Goal: Navigation & Orientation: Understand site structure

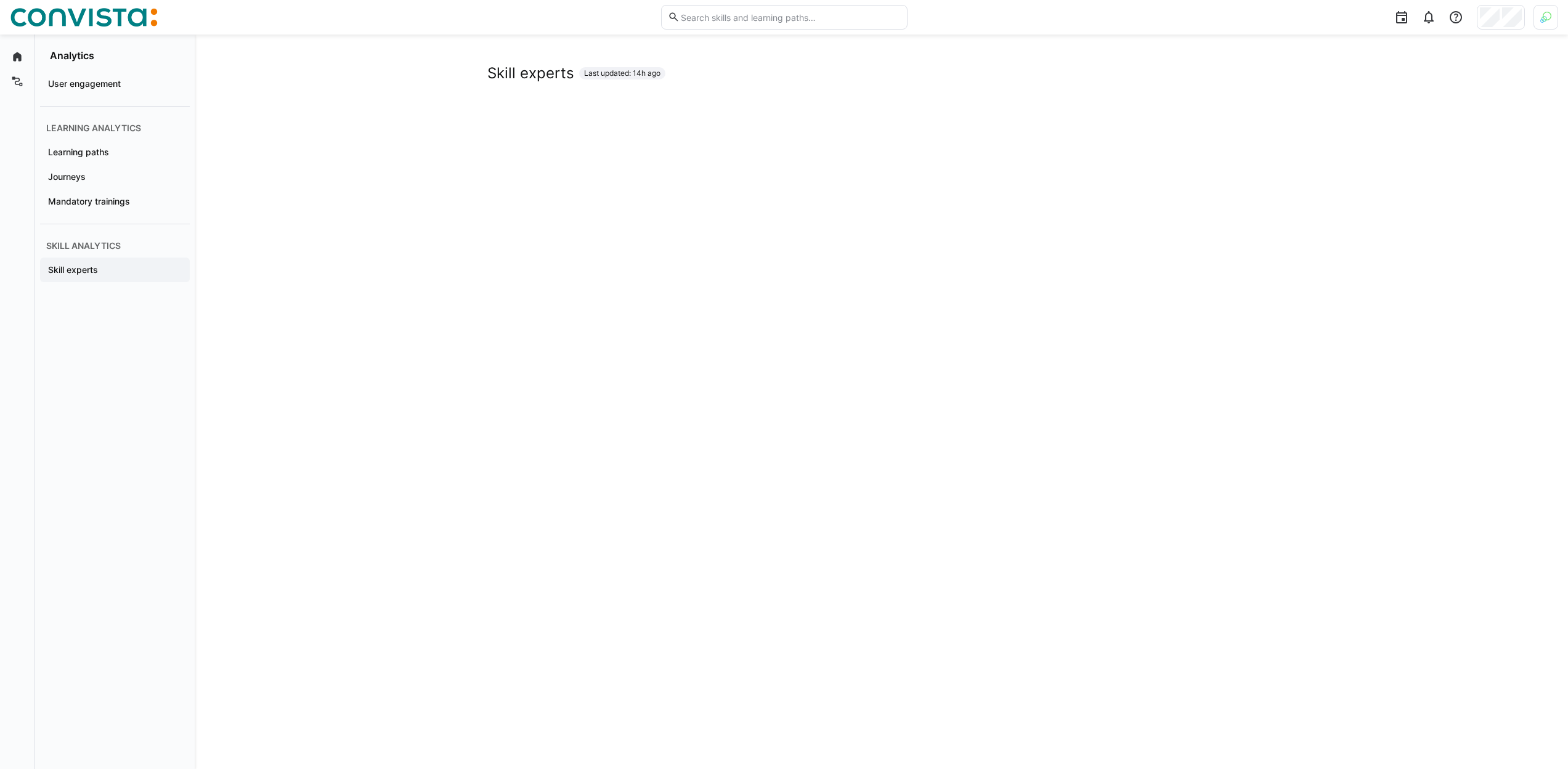
click at [247, 164] on div "Skill experts Last updated: 14h ago" at bounding box center [882, 754] width 1374 height 1439
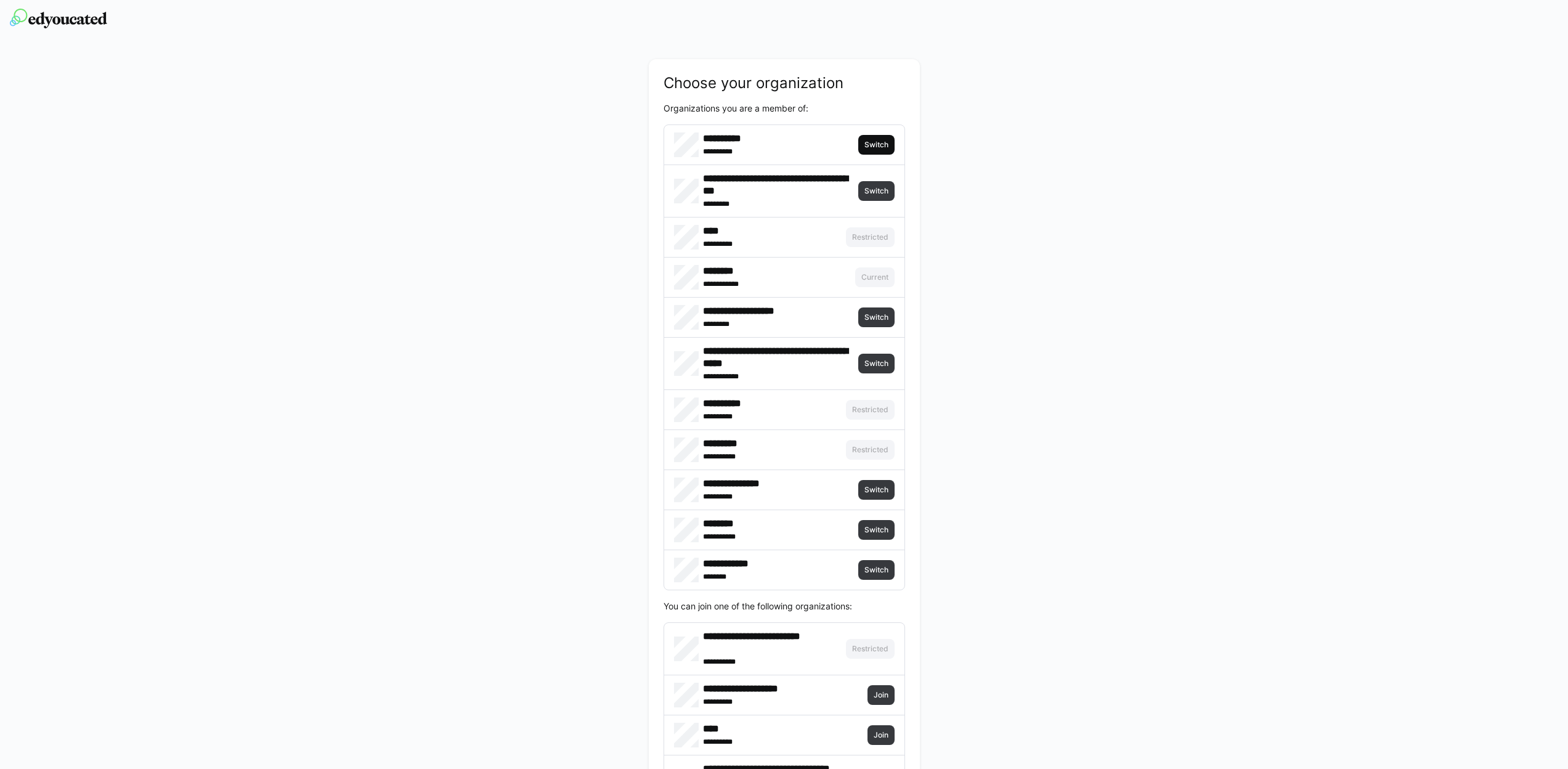
click at [886, 139] on span "Switch" at bounding box center [877, 145] width 36 height 20
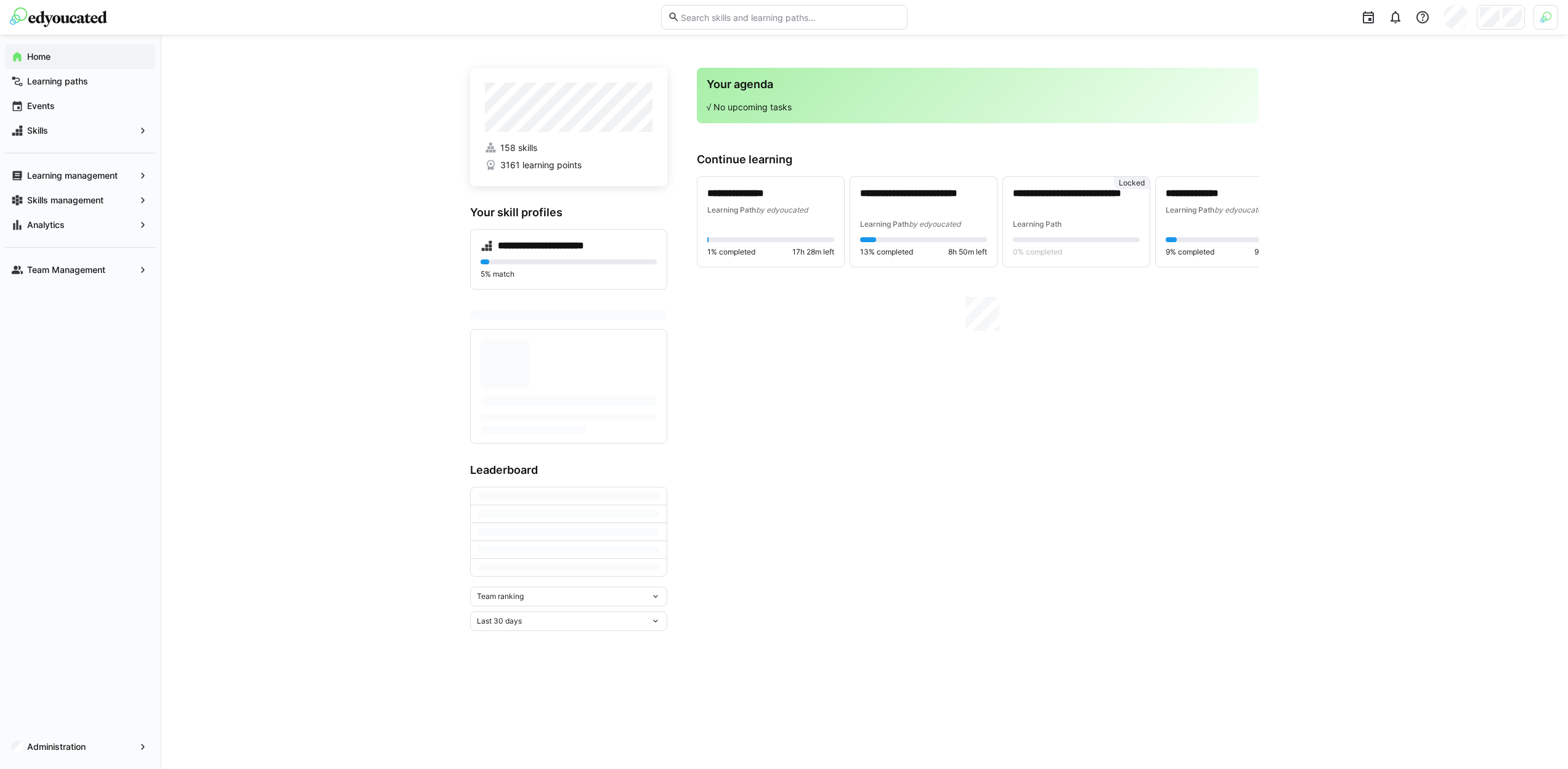
click at [1546, 17] on img at bounding box center [1546, 17] width 11 height 11
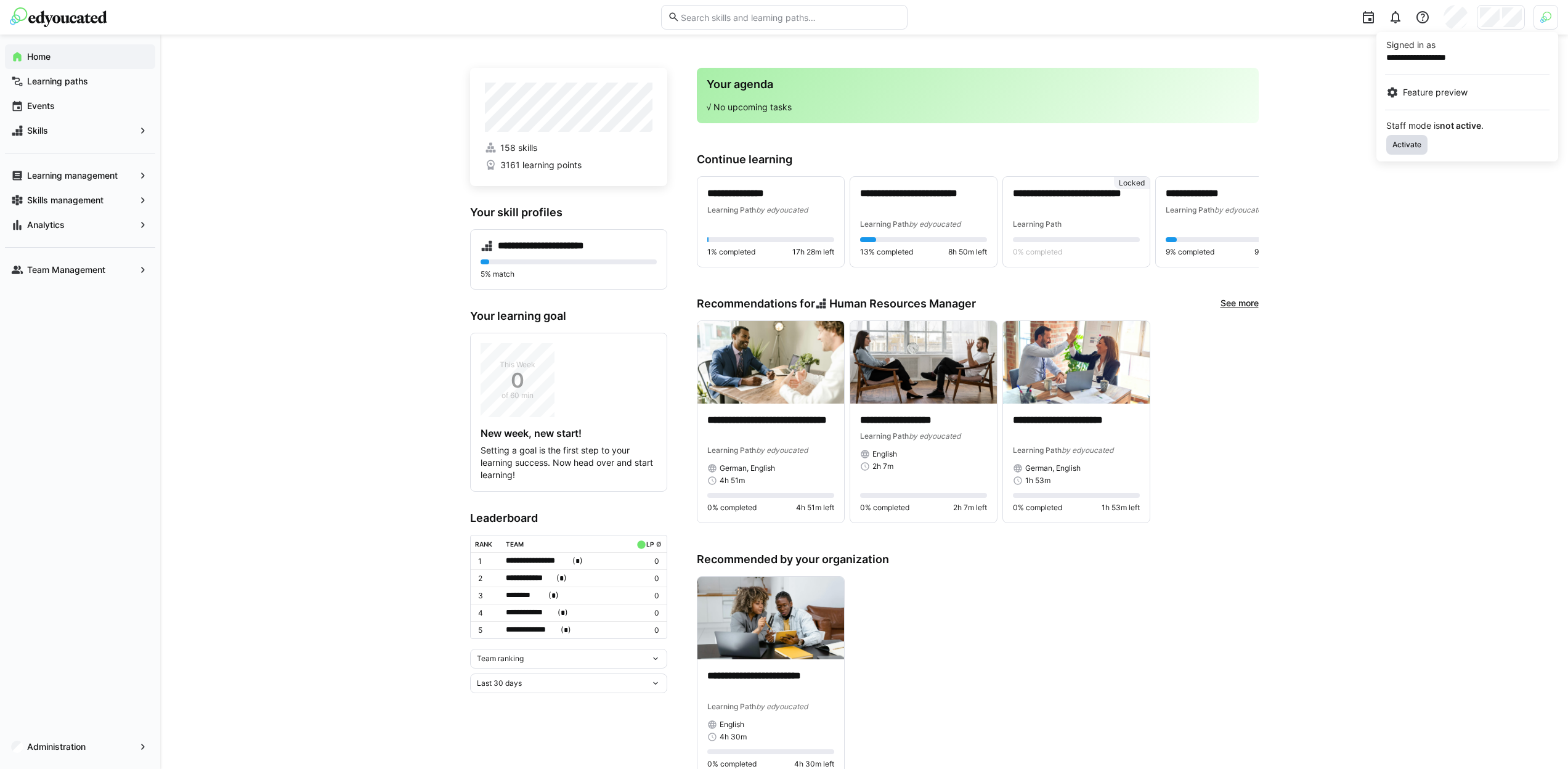
click at [1416, 147] on span "Activate" at bounding box center [1407, 145] width 31 height 10
click at [1504, 22] on div at bounding box center [784, 384] width 1568 height 769
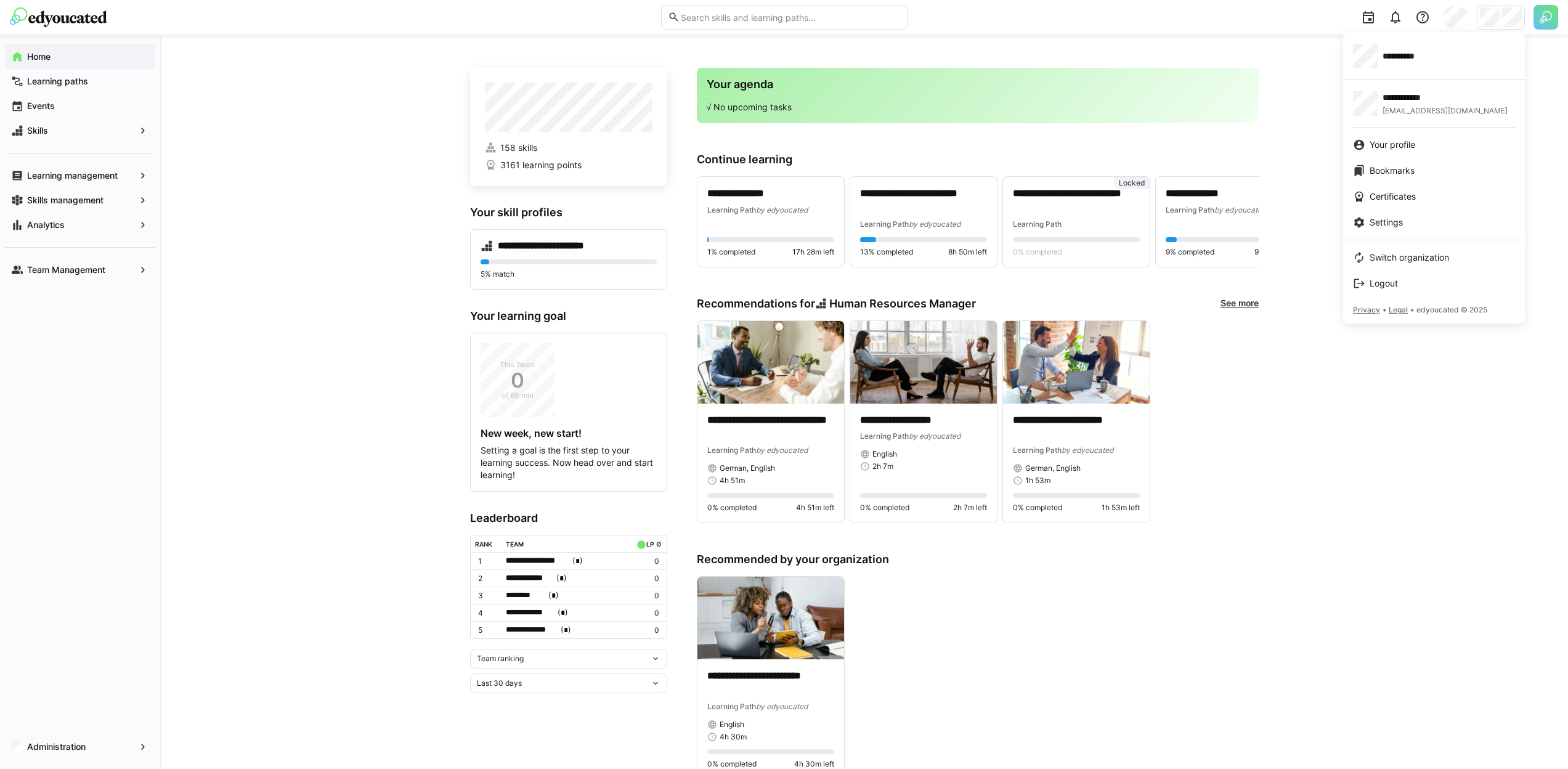
drag, startPoint x: 1427, startPoint y: 62, endPoint x: 1207, endPoint y: 64, distance: 220.0
click at [1427, 62] on span "**********" at bounding box center [1407, 56] width 49 height 13
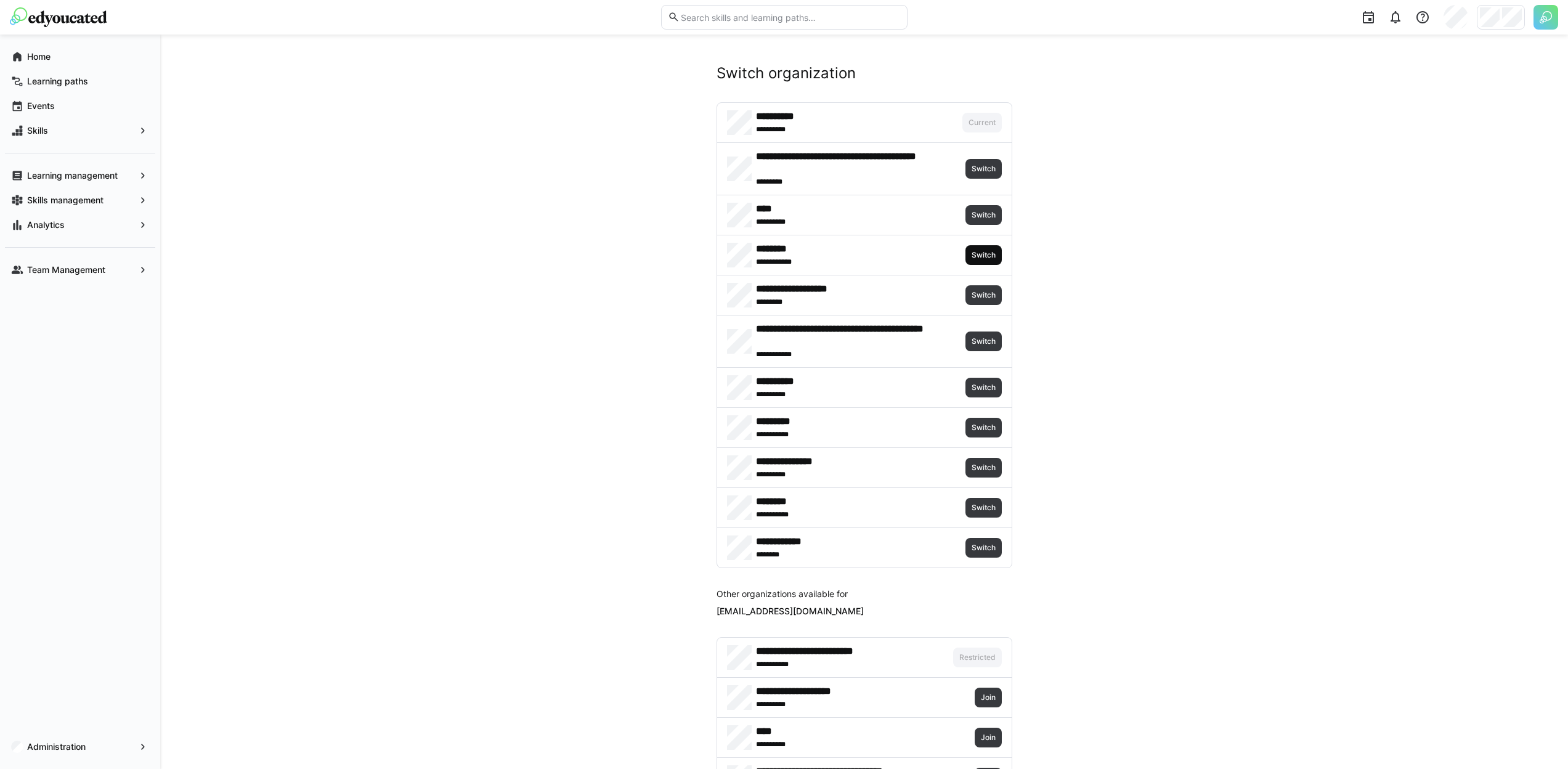
click at [980, 261] on span "Switch" at bounding box center [984, 255] width 36 height 20
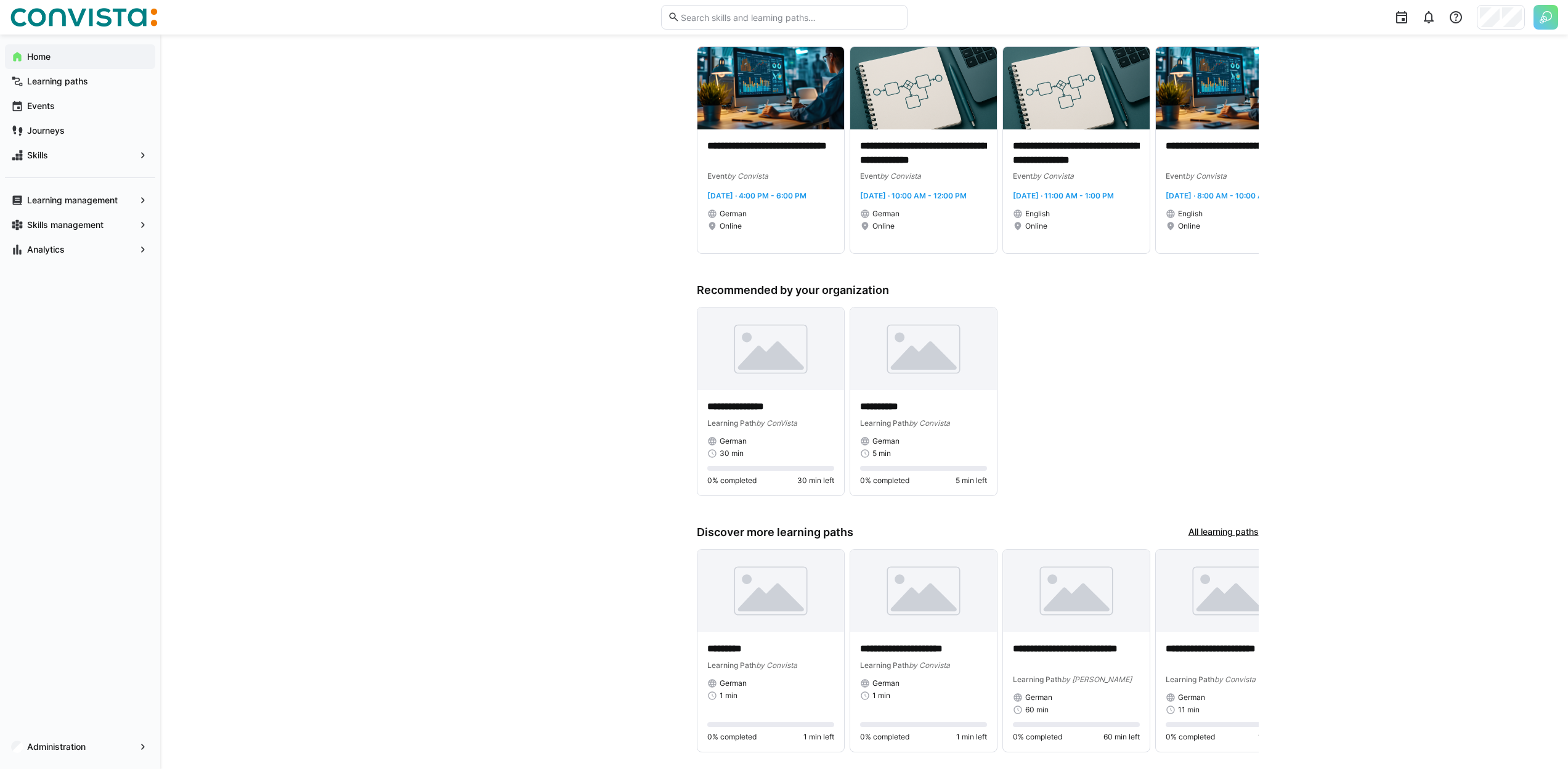
scroll to position [308, 0]
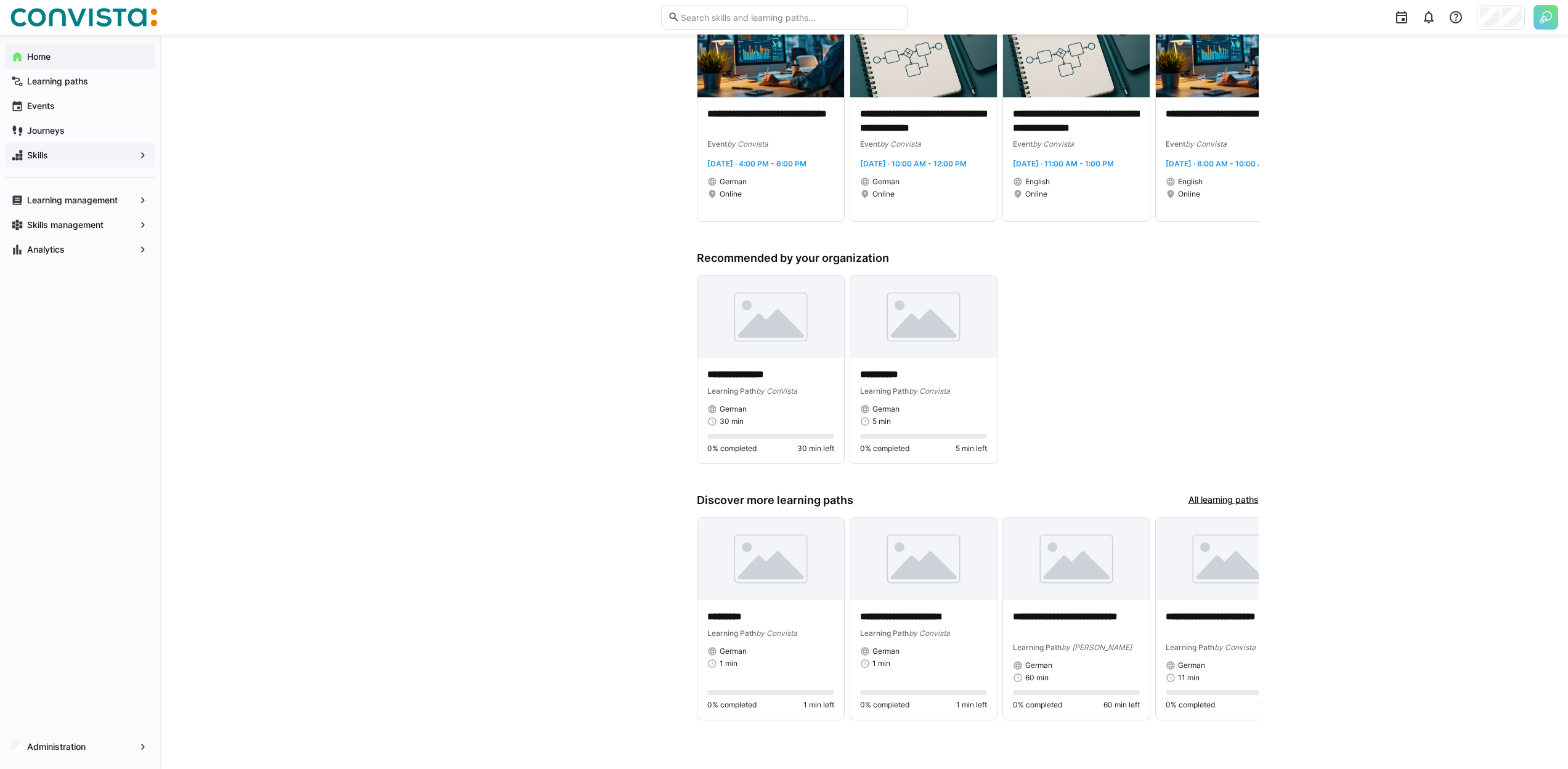
click at [57, 161] on div "Skills" at bounding box center [80, 154] width 150 height 24
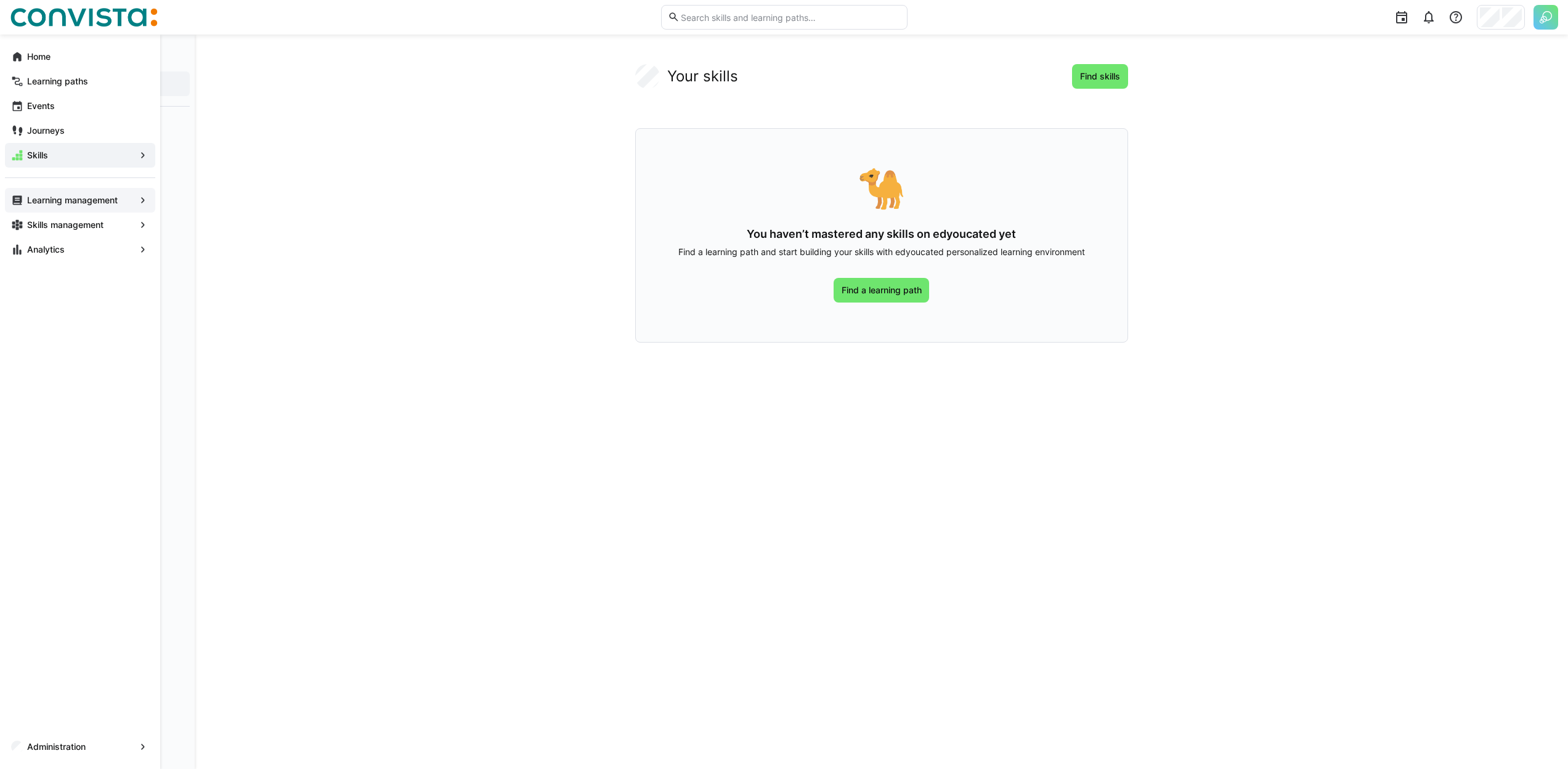
click at [0, 0] on app-navigation-label "Learning management" at bounding box center [0, 0] width 0 height 0
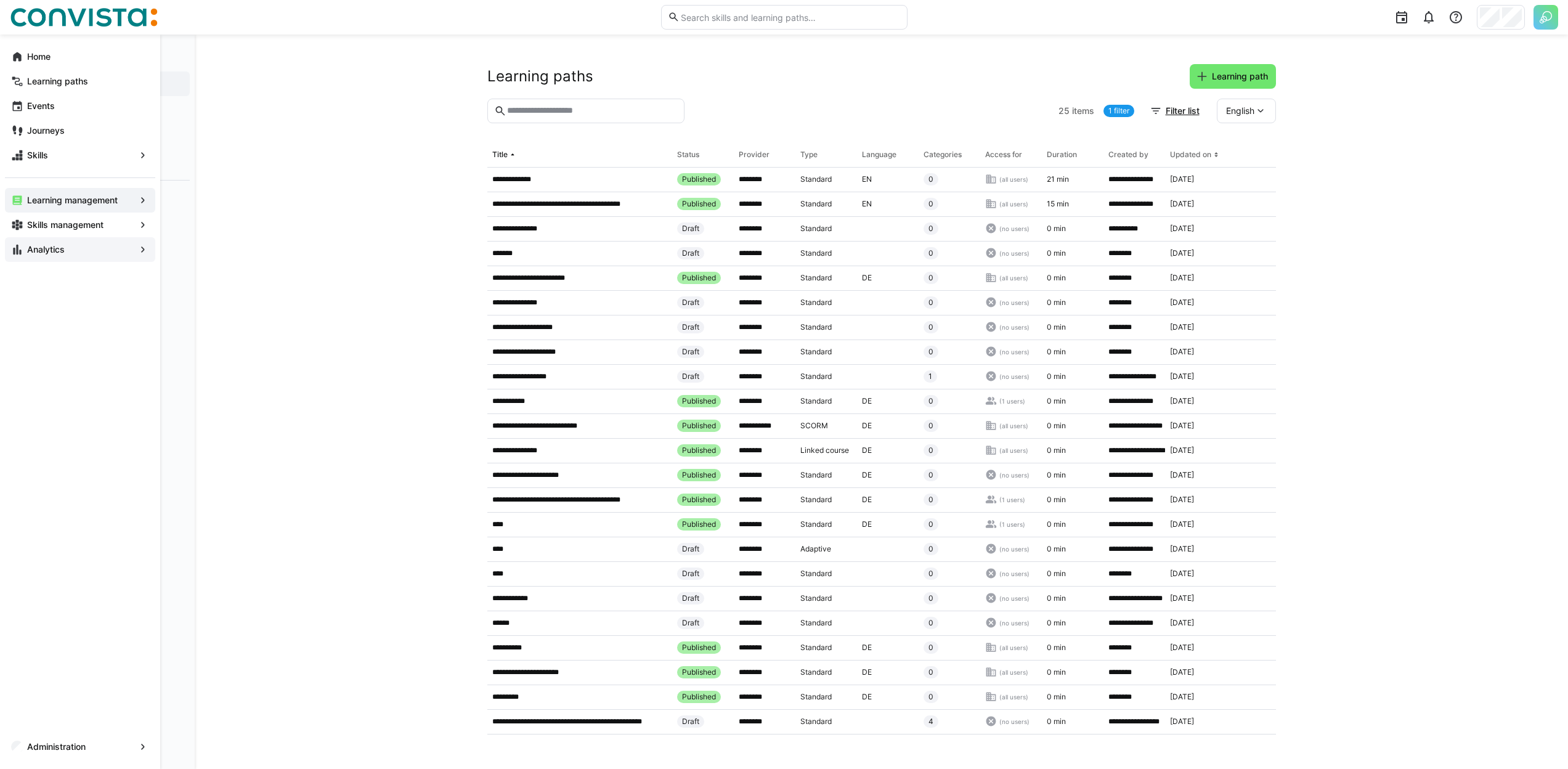
click at [0, 0] on app-navigation-label "Analytics" at bounding box center [0, 0] width 0 height 0
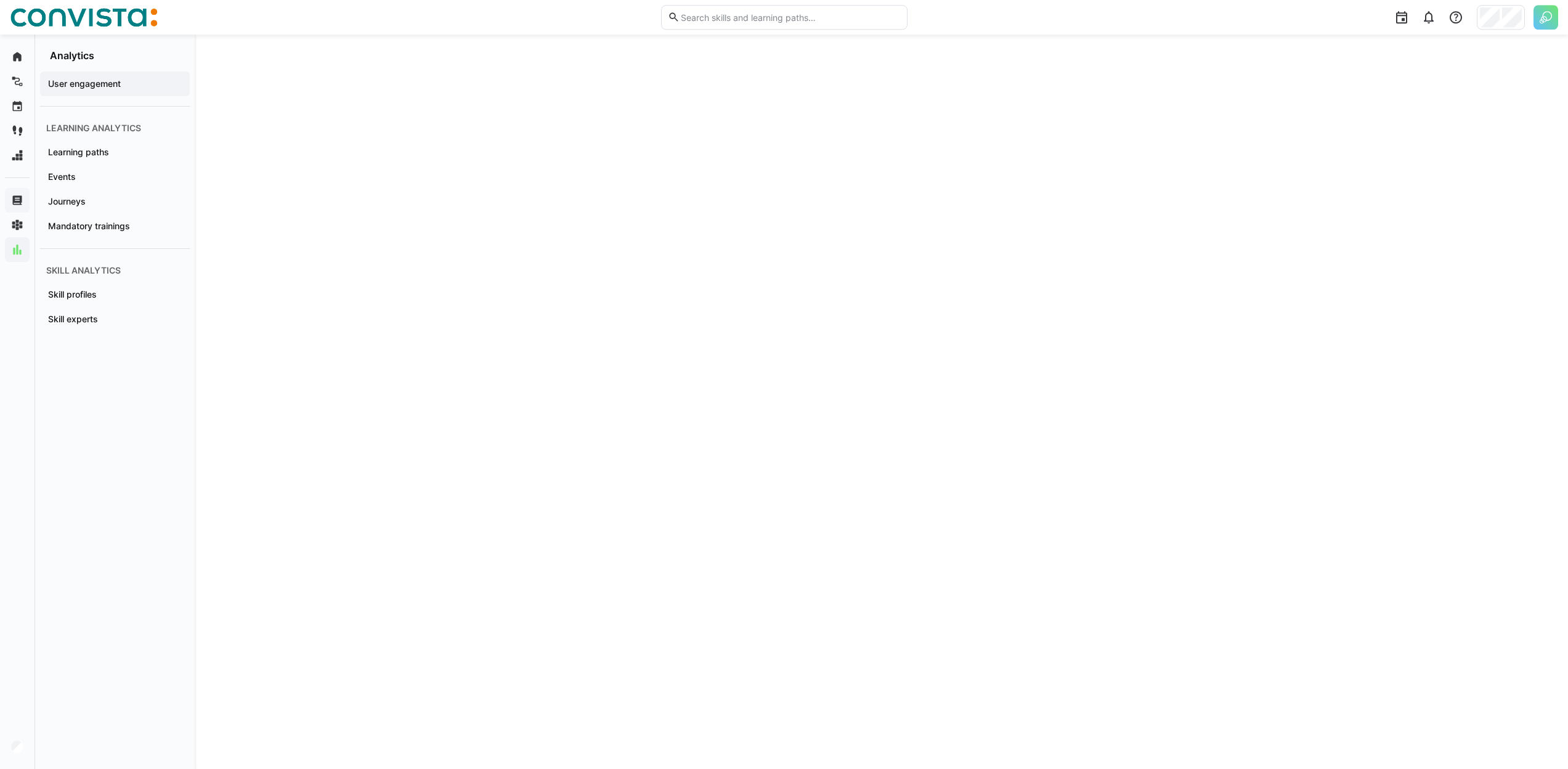
scroll to position [566, 0]
click at [95, 185] on div "Events" at bounding box center [115, 176] width 150 height 24
click at [82, 211] on div "Journeys" at bounding box center [115, 201] width 150 height 24
